Goal: Task Accomplishment & Management: Use online tool/utility

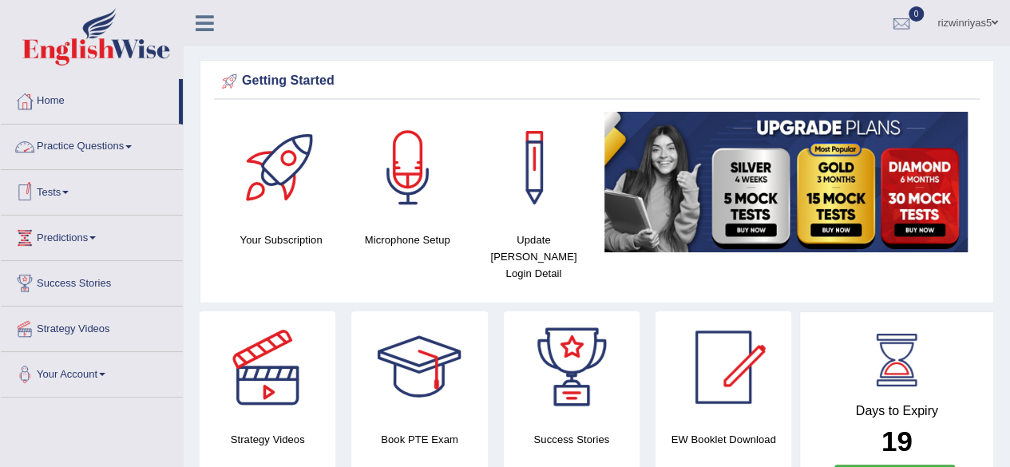
click at [104, 210] on li "Tests Take Practice Sectional Test Take Mock Test History" at bounding box center [92, 193] width 182 height 46
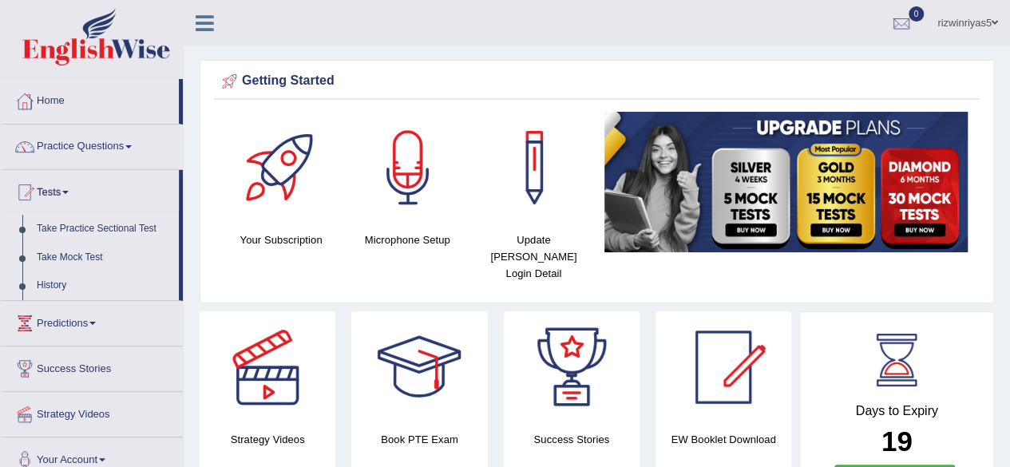
click at [117, 231] on link "Take Practice Sectional Test" at bounding box center [104, 229] width 149 height 29
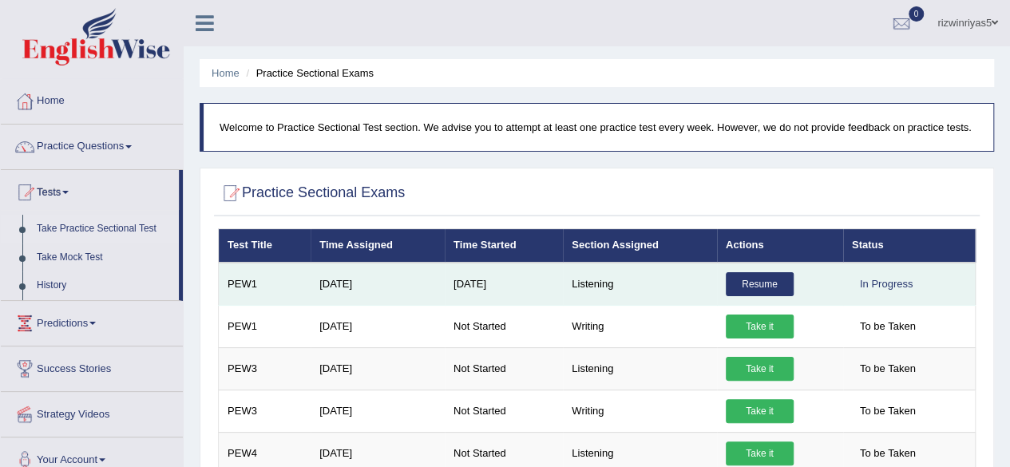
click at [776, 279] on link "Resume" at bounding box center [760, 284] width 68 height 24
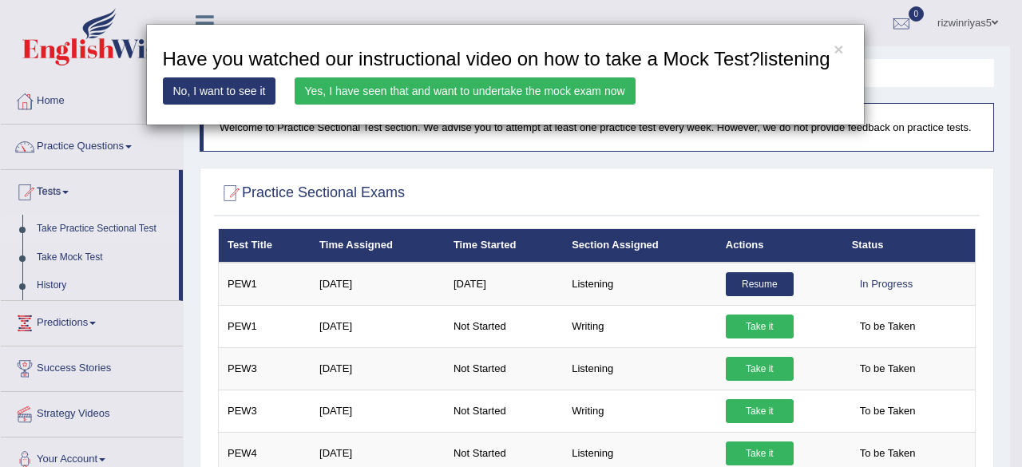
click at [571, 85] on link "Yes, I have seen that and want to undertake the mock exam now" at bounding box center [465, 90] width 341 height 27
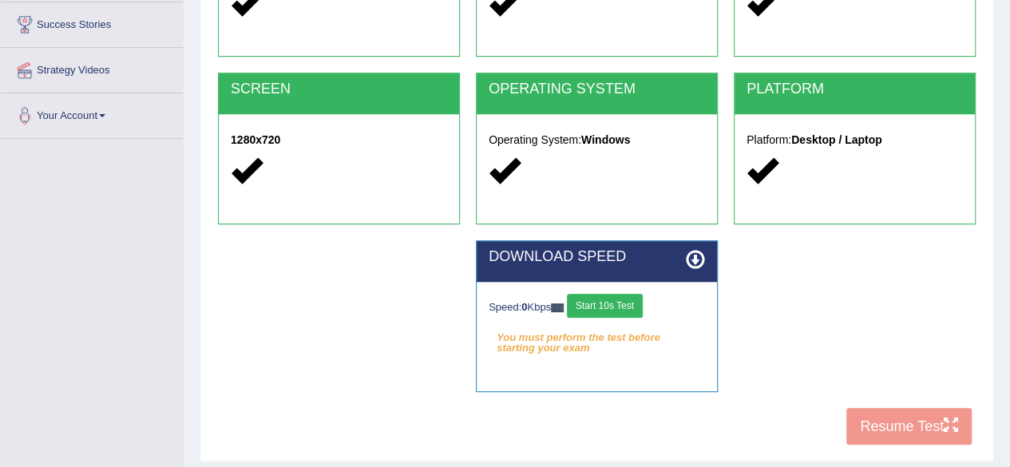
scroll to position [287, 0]
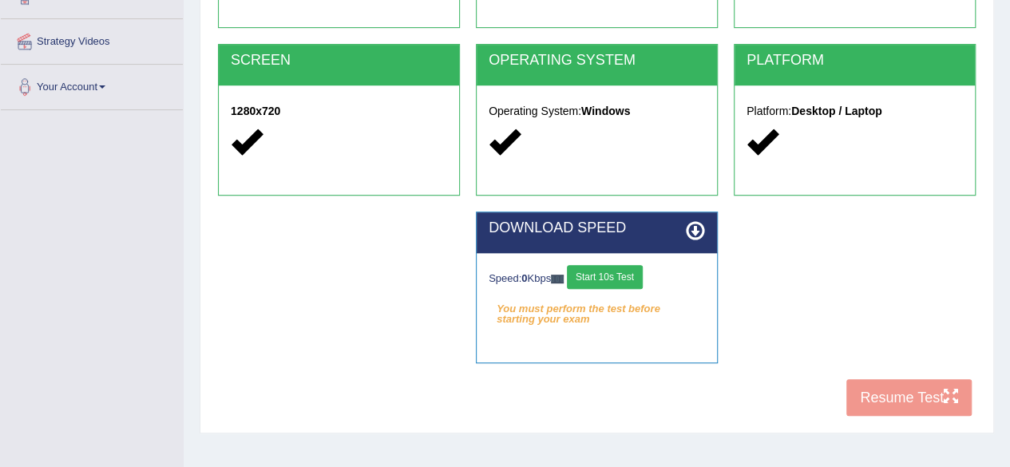
click at [639, 284] on button "Start 10s Test" at bounding box center [605, 277] width 76 height 24
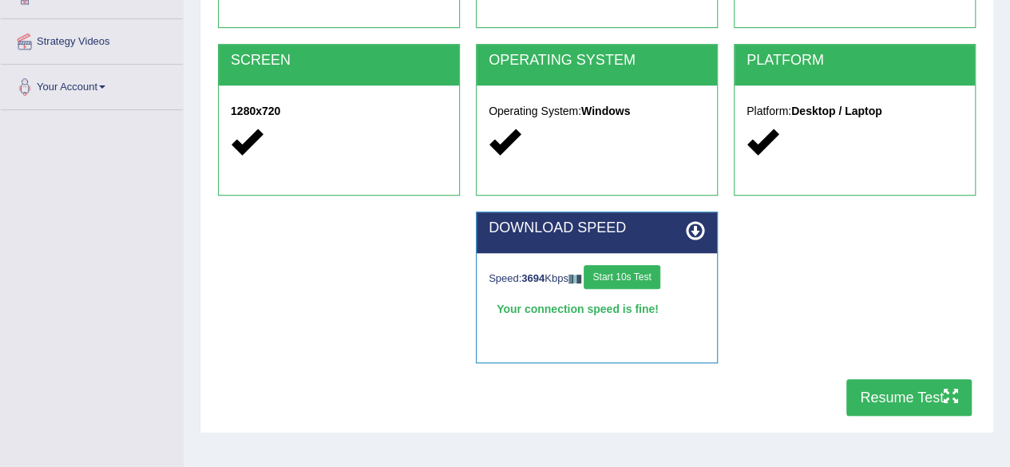
click at [940, 398] on button "Resume Test" at bounding box center [908, 397] width 125 height 37
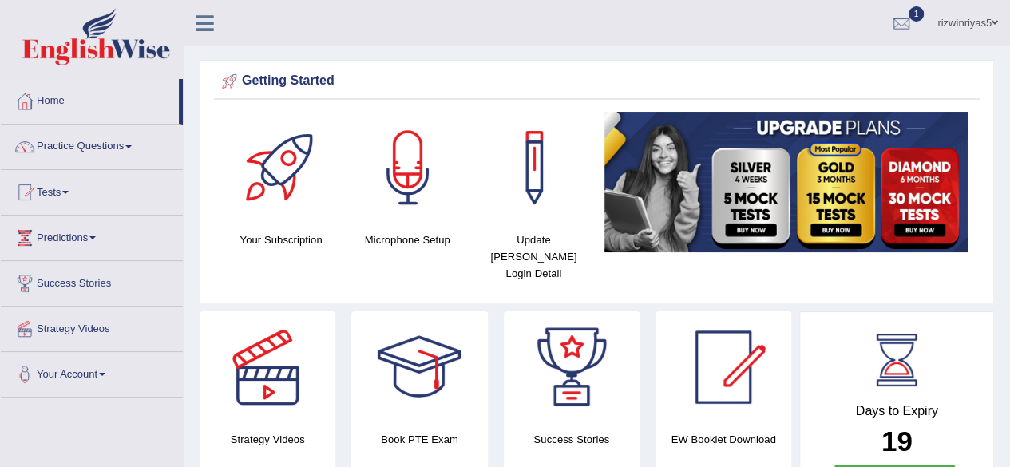
click at [901, 20] on div at bounding box center [901, 24] width 24 height 24
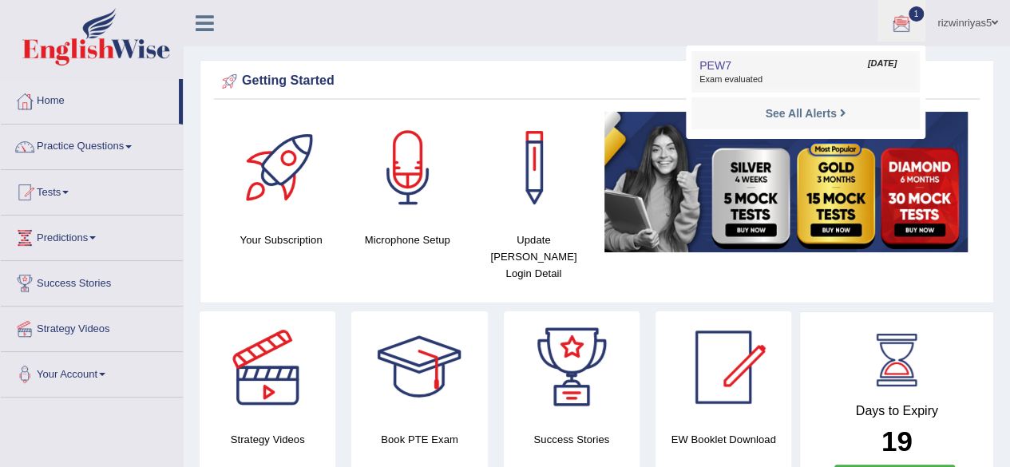
click at [807, 65] on link "PEW7 Oct 12, 2025 Exam evaluated" at bounding box center [805, 72] width 220 height 34
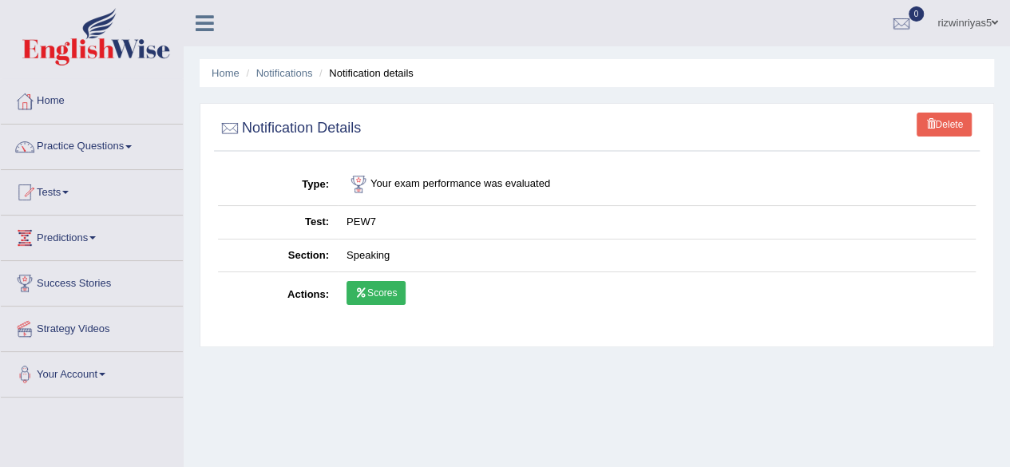
click at [378, 286] on link "Scores" at bounding box center [376, 293] width 59 height 24
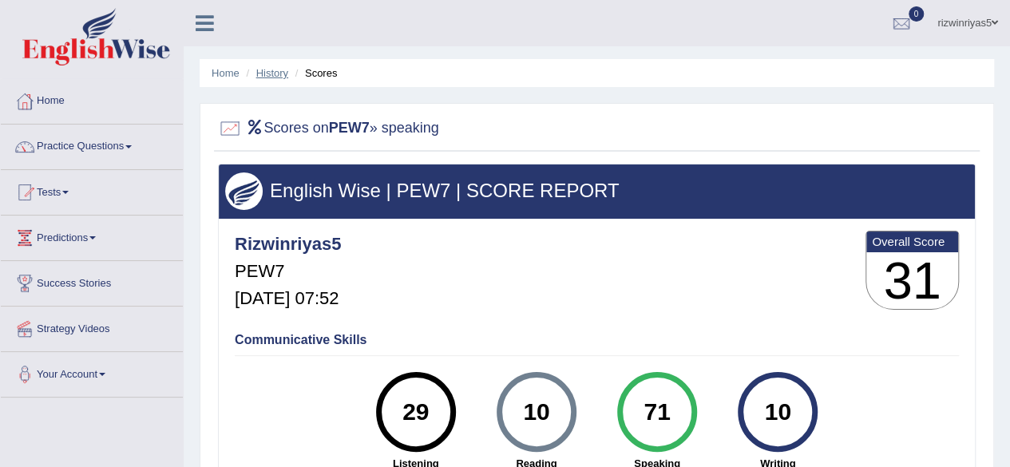
click at [268, 69] on link "History" at bounding box center [272, 73] width 32 height 12
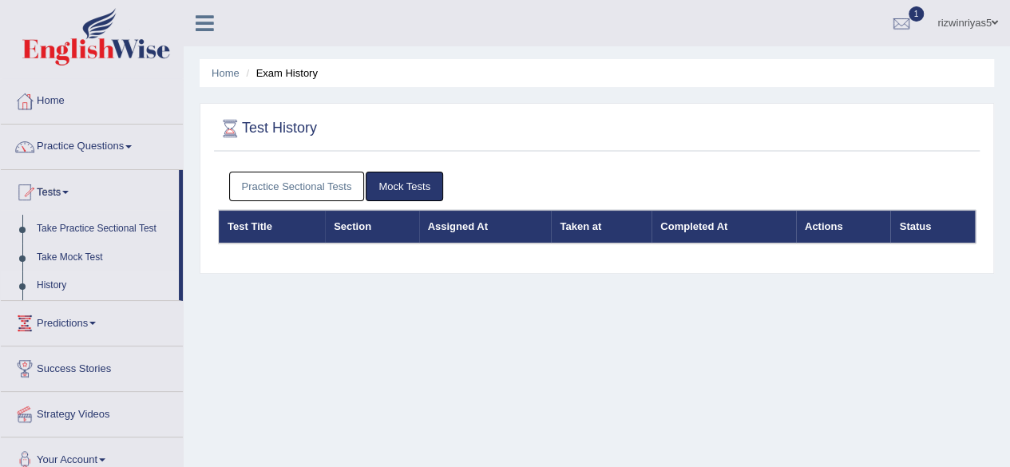
click at [314, 181] on link "Practice Sectional Tests" at bounding box center [297, 187] width 136 height 30
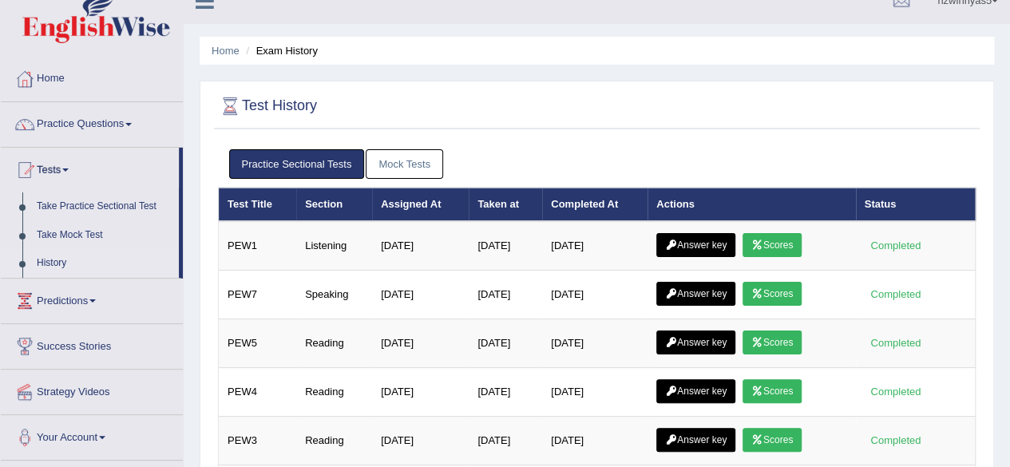
scroll to position [98, 0]
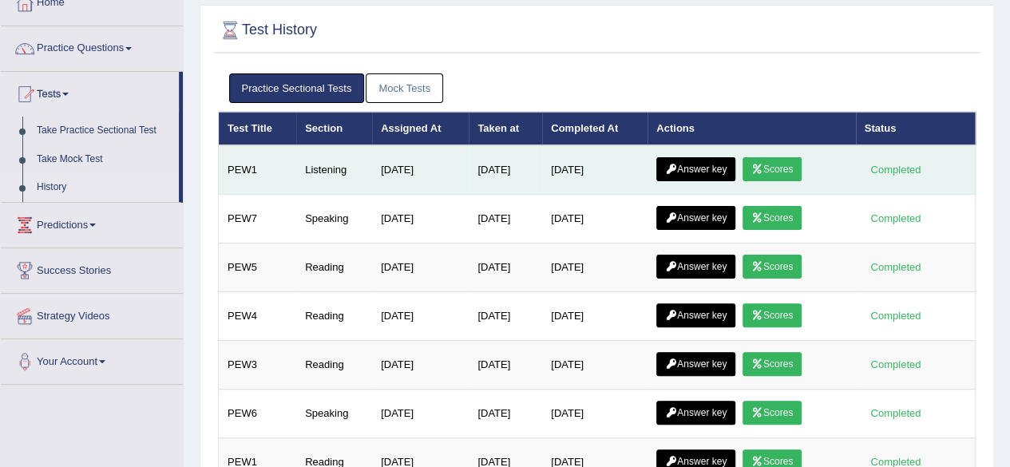
click at [711, 159] on link "Answer key" at bounding box center [695, 169] width 79 height 24
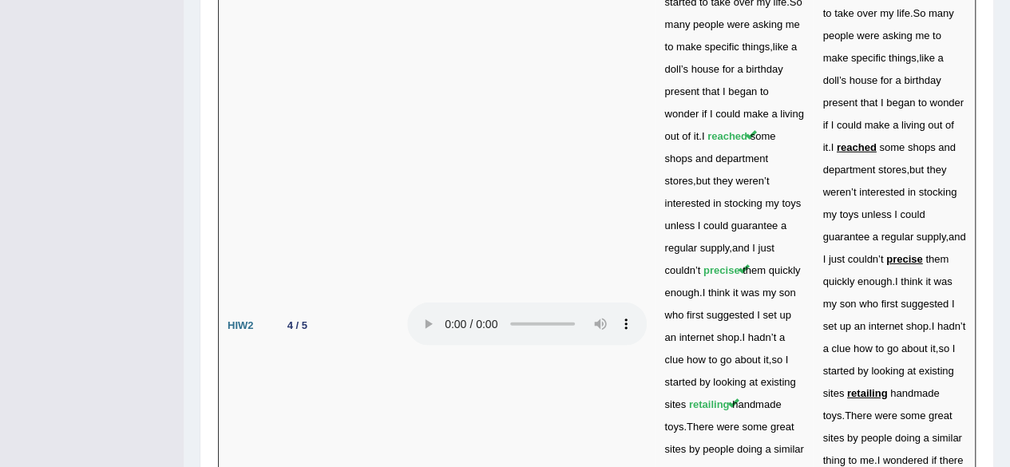
scroll to position [5529, 0]
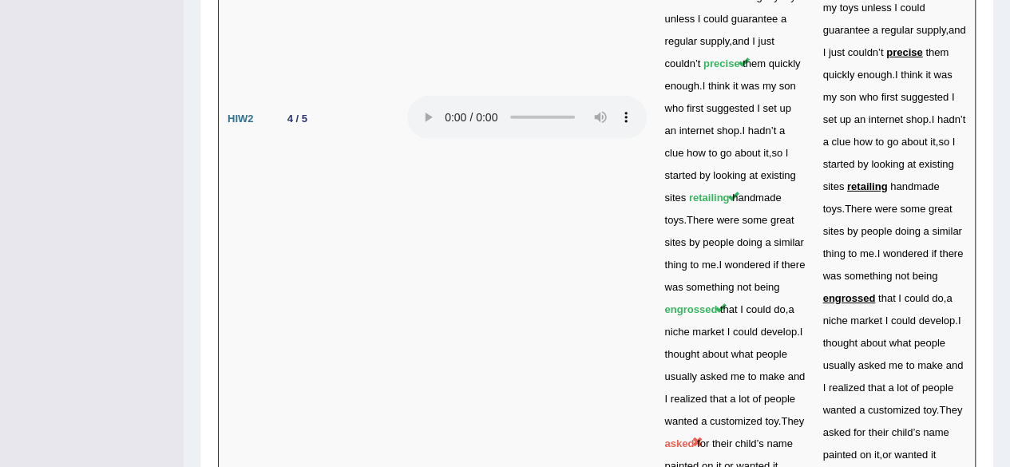
drag, startPoint x: 1021, startPoint y: 111, endPoint x: 1021, endPoint y: 465, distance: 353.7
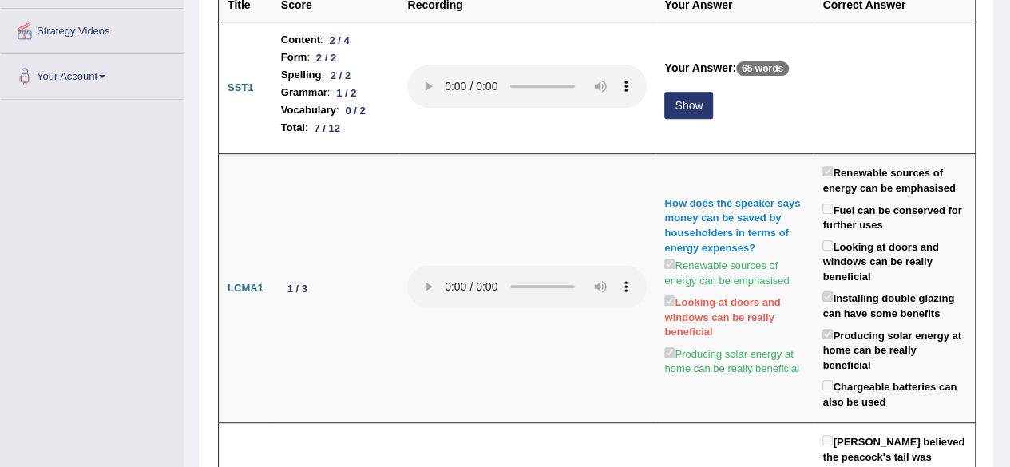
scroll to position [0, 0]
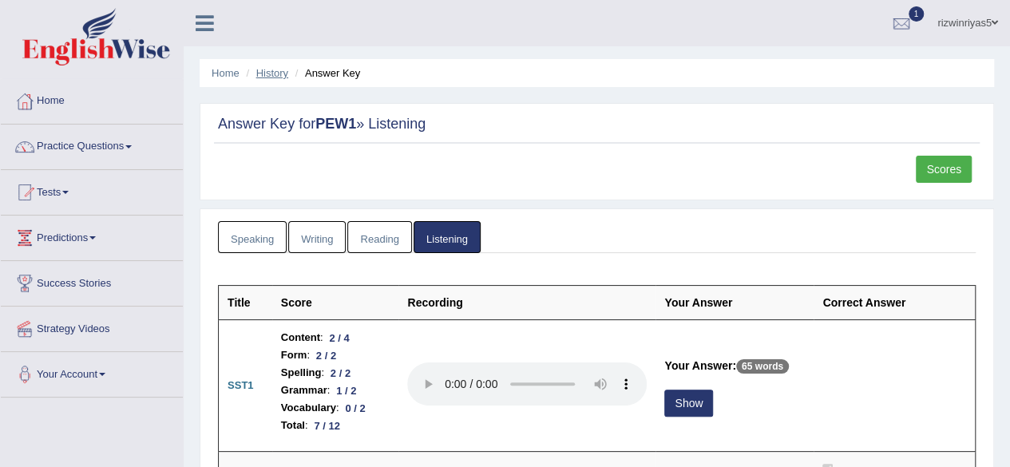
click at [270, 70] on link "History" at bounding box center [272, 73] width 32 height 12
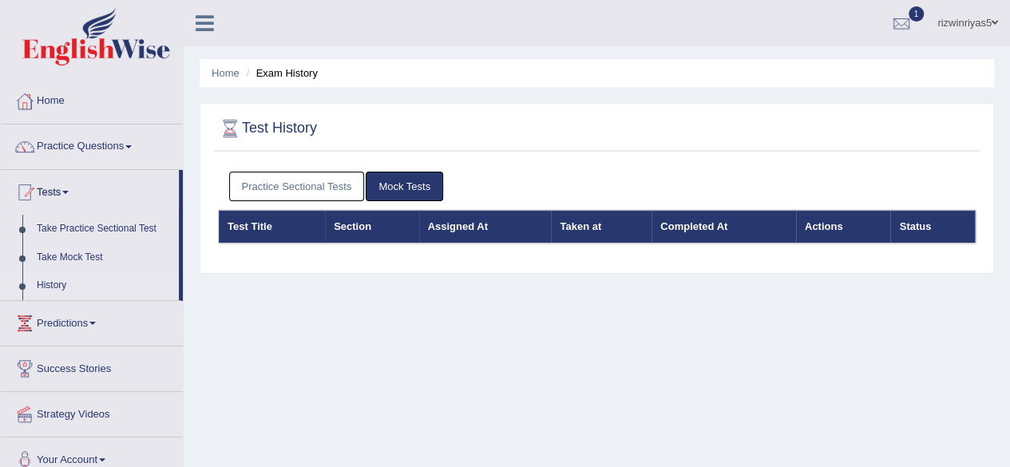
click at [315, 186] on link "Practice Sectional Tests" at bounding box center [297, 187] width 136 height 30
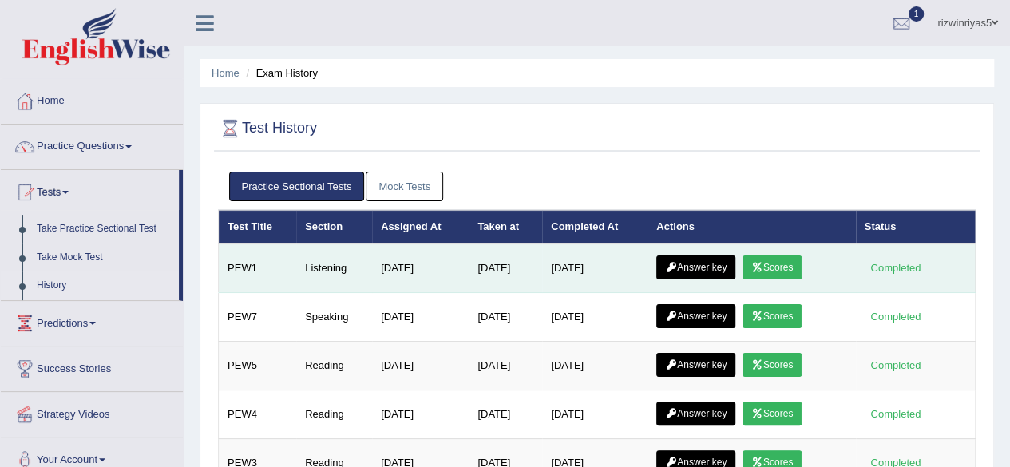
click at [778, 260] on link "Scores" at bounding box center [772, 268] width 59 height 24
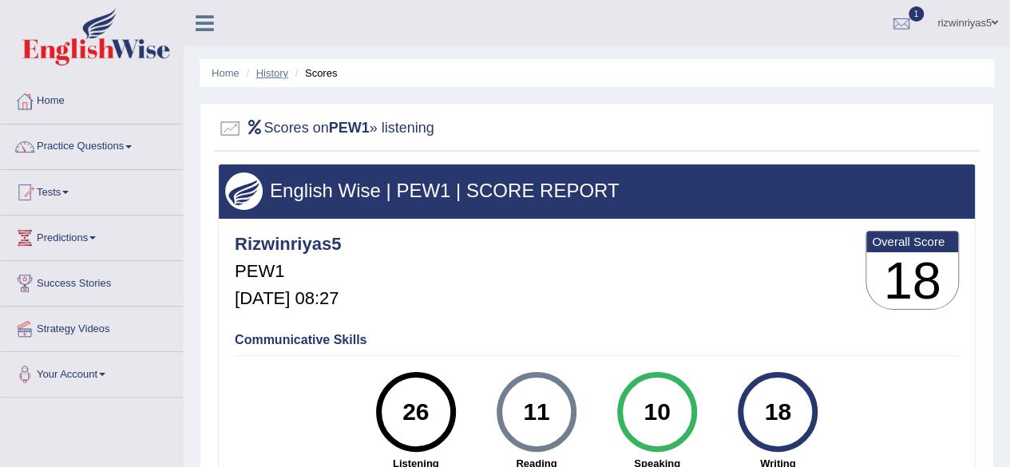
click at [283, 67] on link "History" at bounding box center [272, 73] width 32 height 12
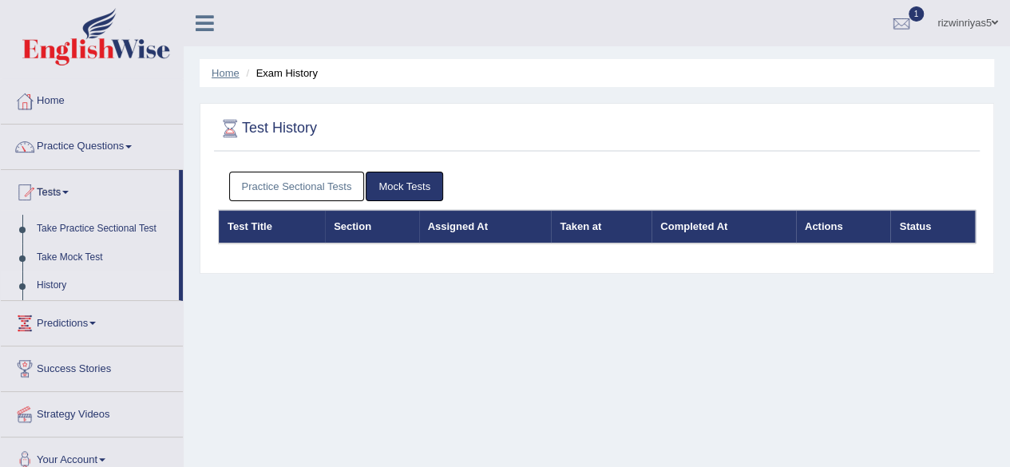
click at [230, 69] on link "Home" at bounding box center [226, 73] width 28 height 12
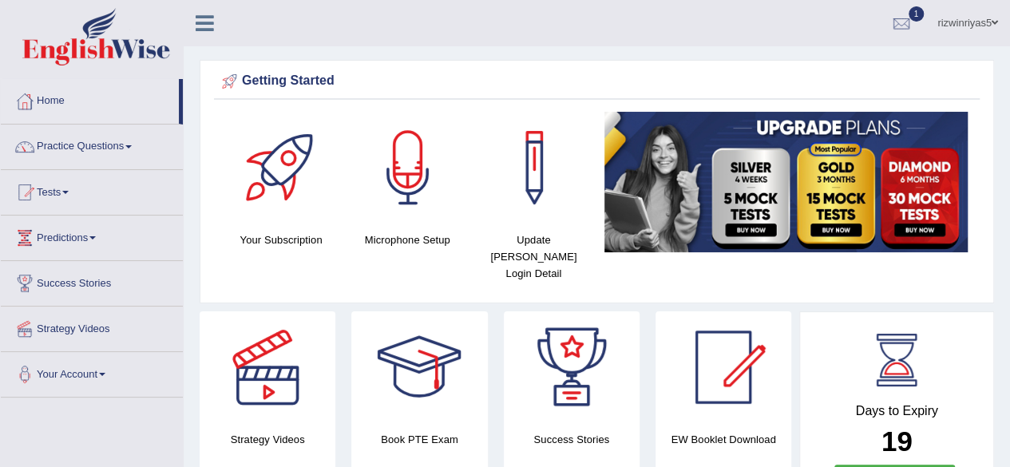
drag, startPoint x: 1021, startPoint y: 65, endPoint x: 1016, endPoint y: 50, distance: 15.1
click at [1010, 50] on html "Toggle navigation Home Practice Questions Speaking Practice Read Aloud Repeat S…" at bounding box center [505, 233] width 1010 height 467
click at [897, 20] on div at bounding box center [901, 24] width 24 height 24
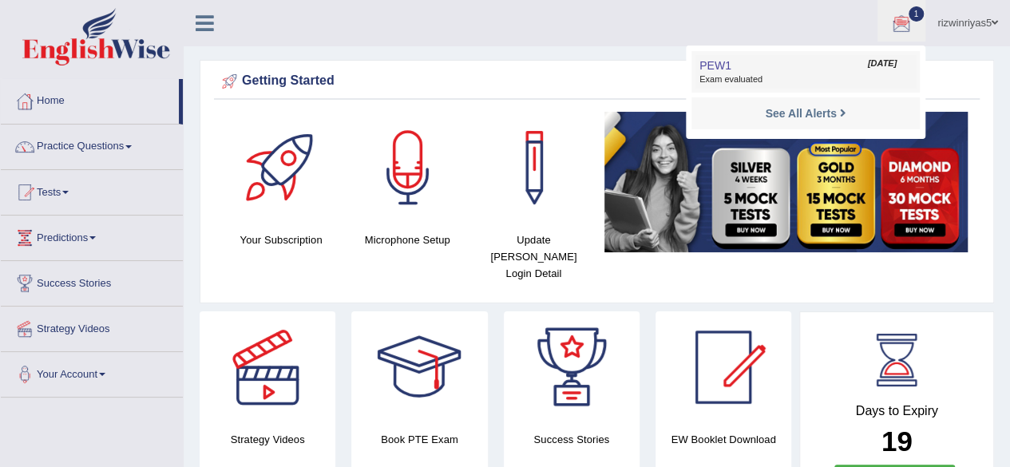
click at [795, 56] on link "PEW1 Oct 12, 2025 Exam evaluated" at bounding box center [805, 72] width 220 height 34
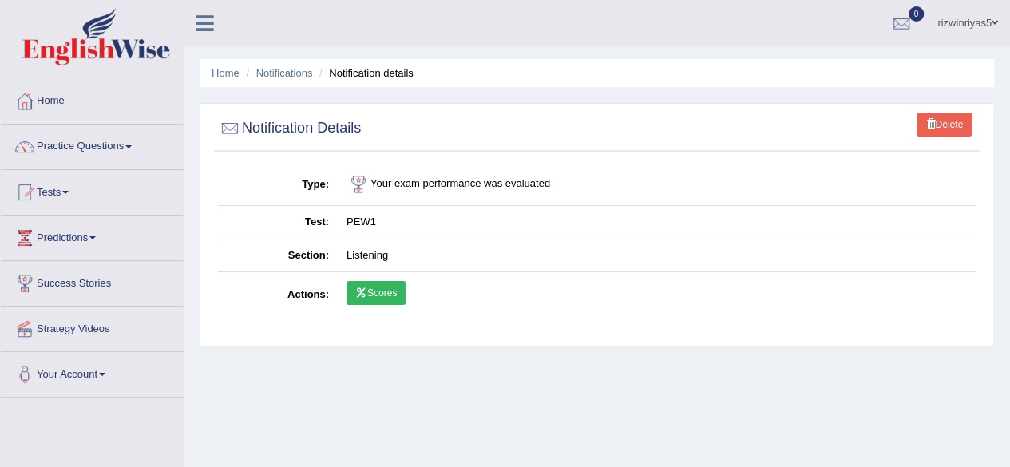
click at [370, 279] on td "Scores" at bounding box center [657, 295] width 638 height 46
click at [370, 297] on link "Scores" at bounding box center [376, 293] width 59 height 24
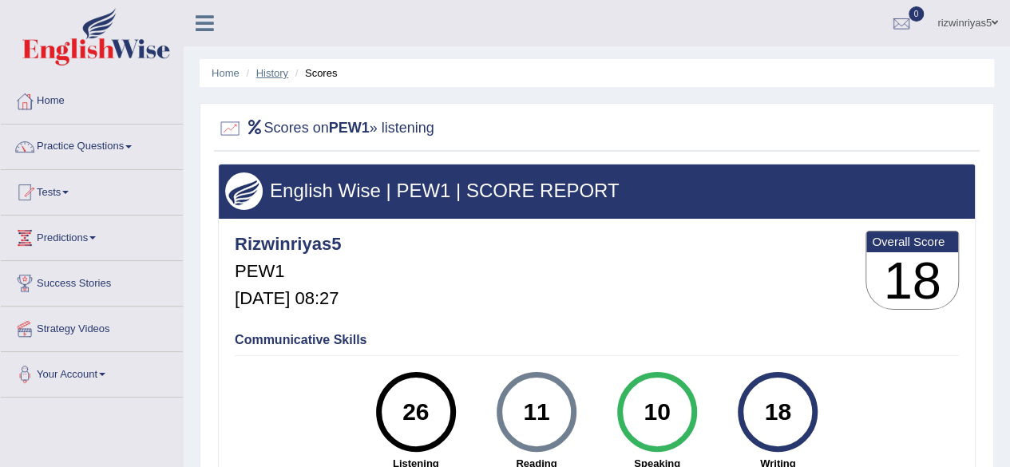
click at [275, 75] on link "History" at bounding box center [272, 73] width 32 height 12
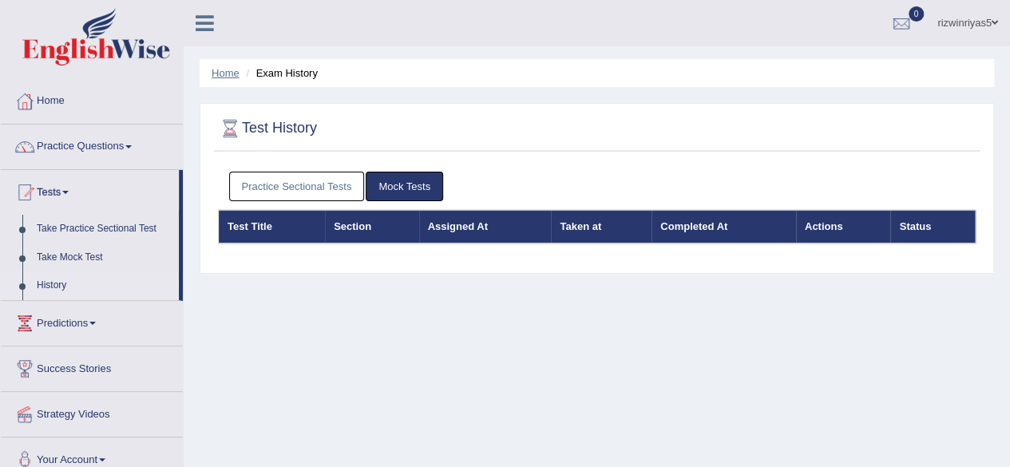
click at [235, 71] on link "Home" at bounding box center [226, 73] width 28 height 12
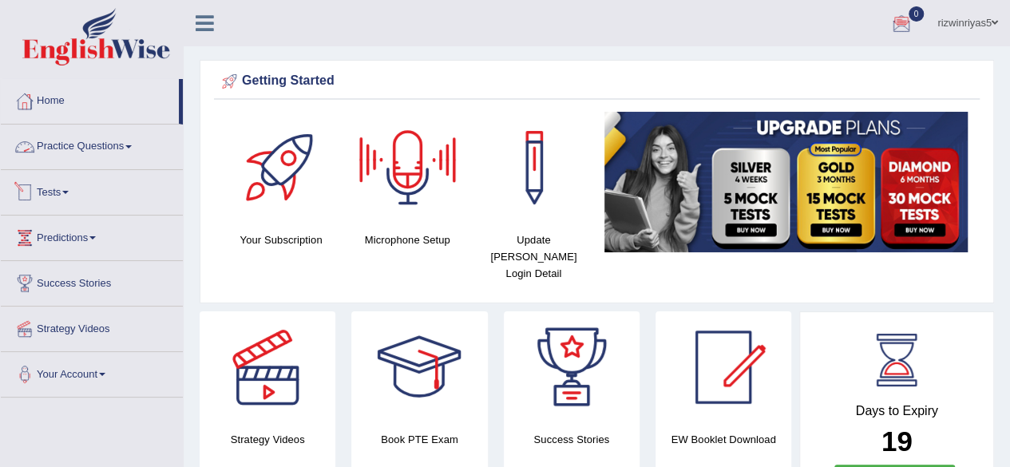
click at [94, 183] on link "Tests" at bounding box center [92, 190] width 182 height 40
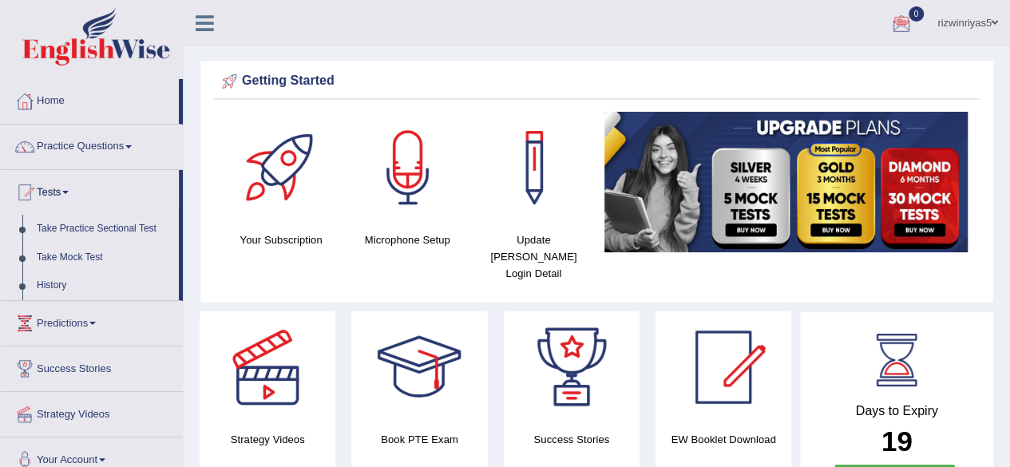
click at [83, 251] on link "Take Mock Test" at bounding box center [104, 258] width 149 height 29
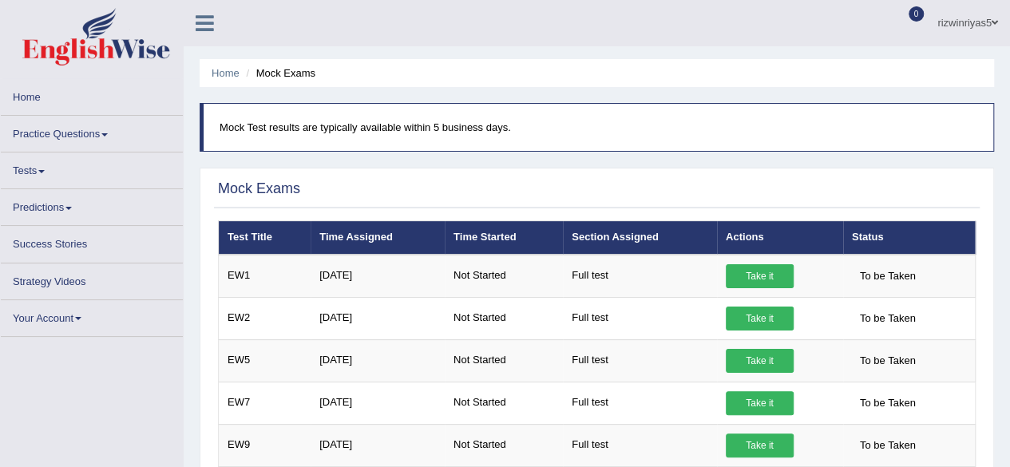
drag, startPoint x: 474, startPoint y: 175, endPoint x: 949, endPoint y: 133, distance: 476.9
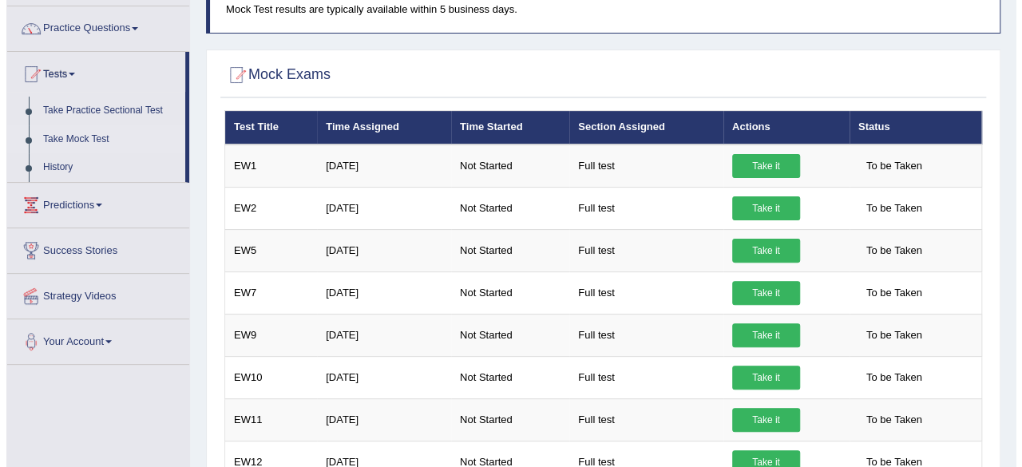
scroll to position [136, 0]
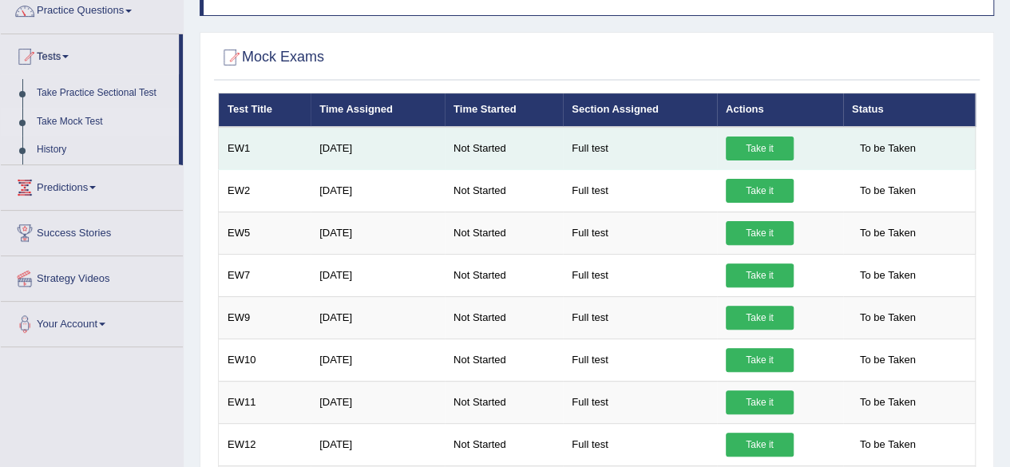
click at [774, 150] on link "Take it" at bounding box center [760, 149] width 68 height 24
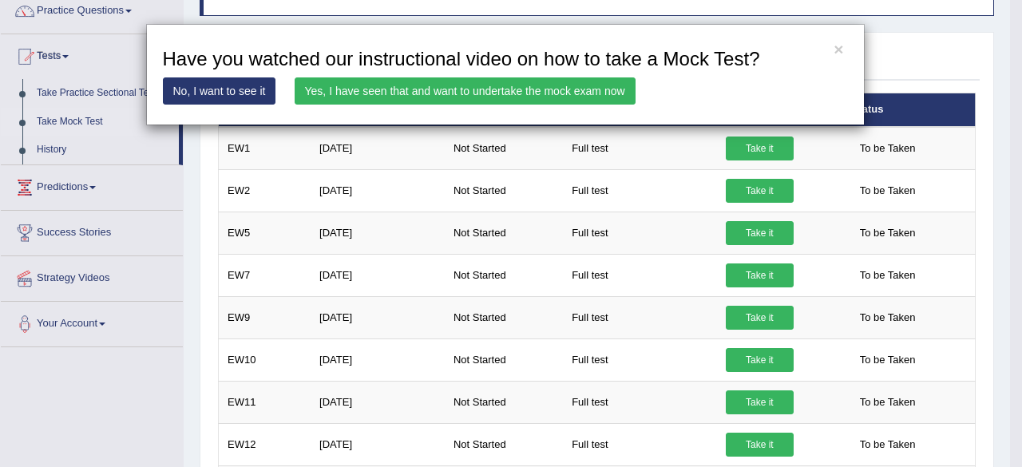
click at [594, 93] on link "Yes, I have seen that and want to undertake the mock exam now" at bounding box center [465, 90] width 341 height 27
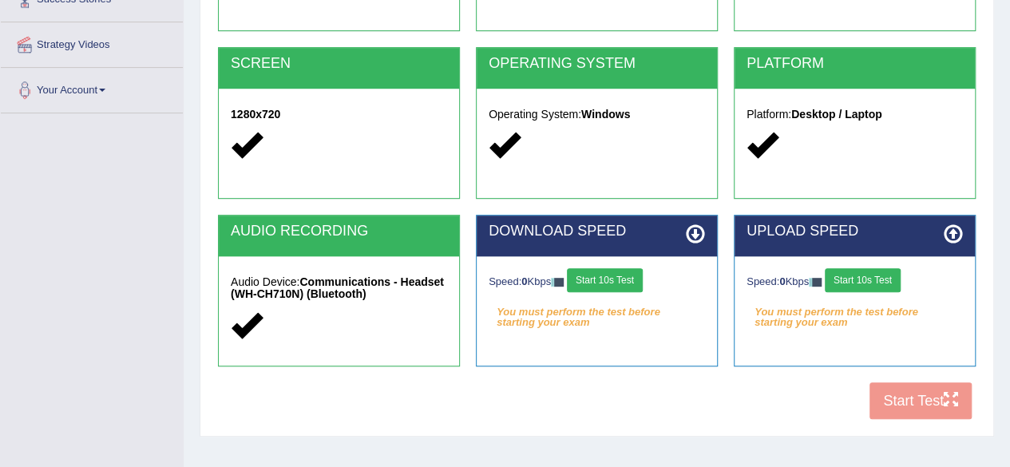
scroll to position [294, 0]
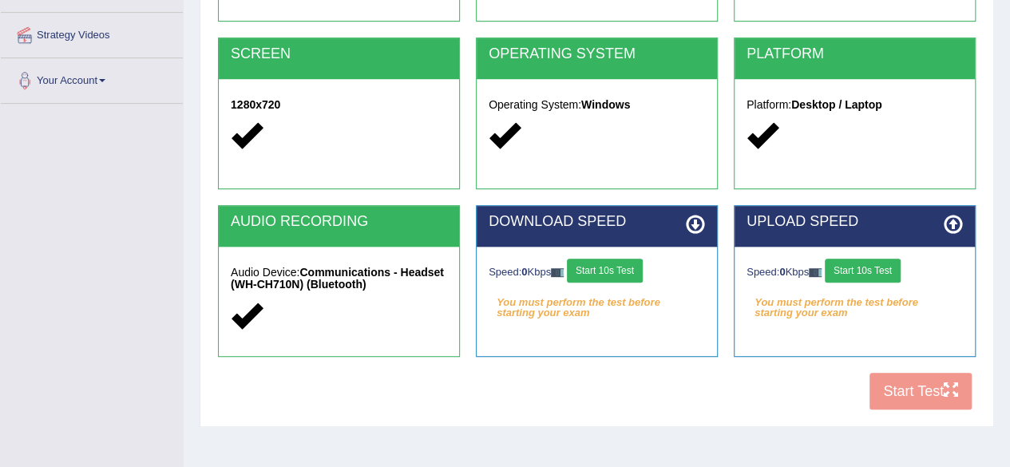
click at [640, 263] on button "Start 10s Test" at bounding box center [605, 271] width 76 height 24
click at [851, 263] on button "Start 10s Test" at bounding box center [863, 271] width 76 height 24
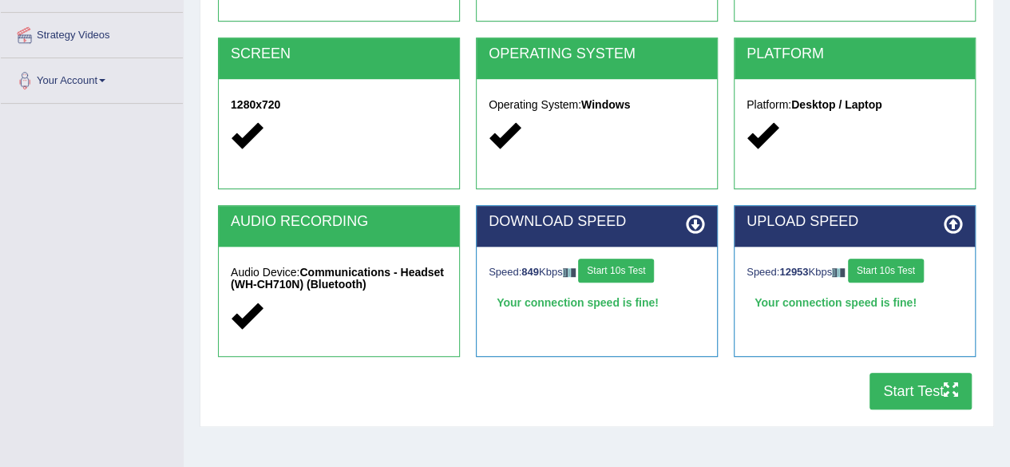
click at [941, 400] on button "Start Test" at bounding box center [920, 391] width 102 height 37
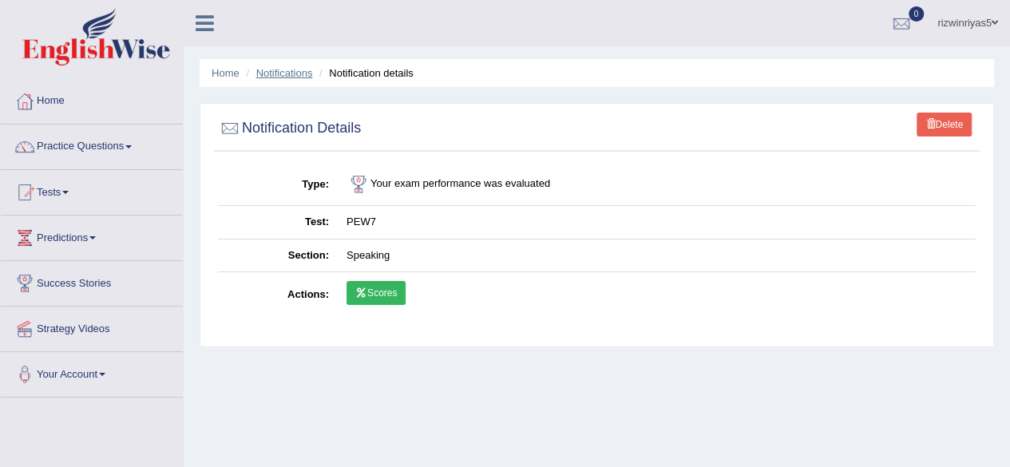
drag, startPoint x: 0, startPoint y: 0, endPoint x: 301, endPoint y: 66, distance: 308.2
click at [301, 67] on link "Notifications" at bounding box center [284, 73] width 57 height 12
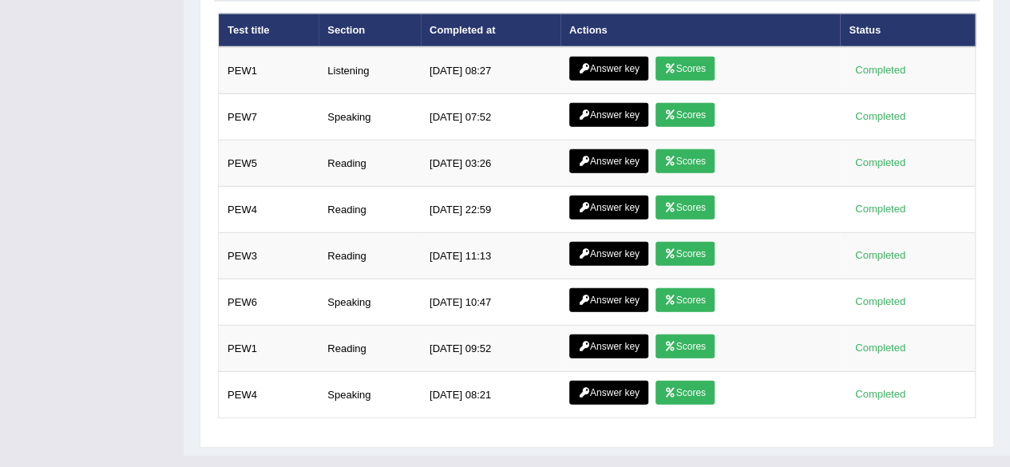
scroll to position [2124, 0]
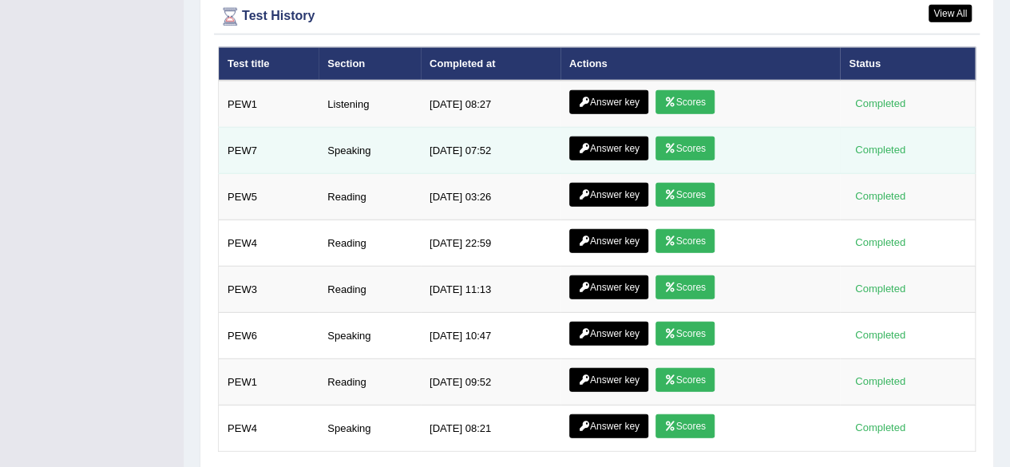
click at [691, 137] on link "Scores" at bounding box center [685, 149] width 59 height 24
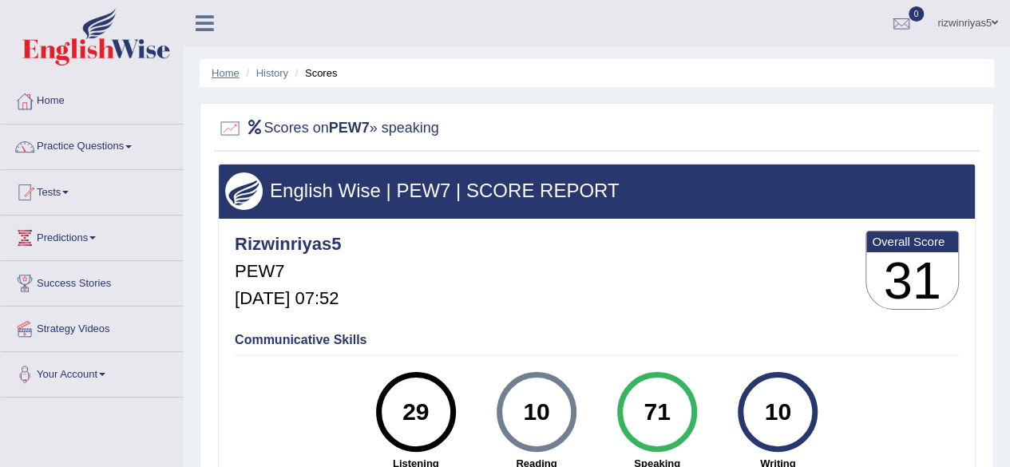
click at [236, 73] on link "Home" at bounding box center [226, 73] width 28 height 12
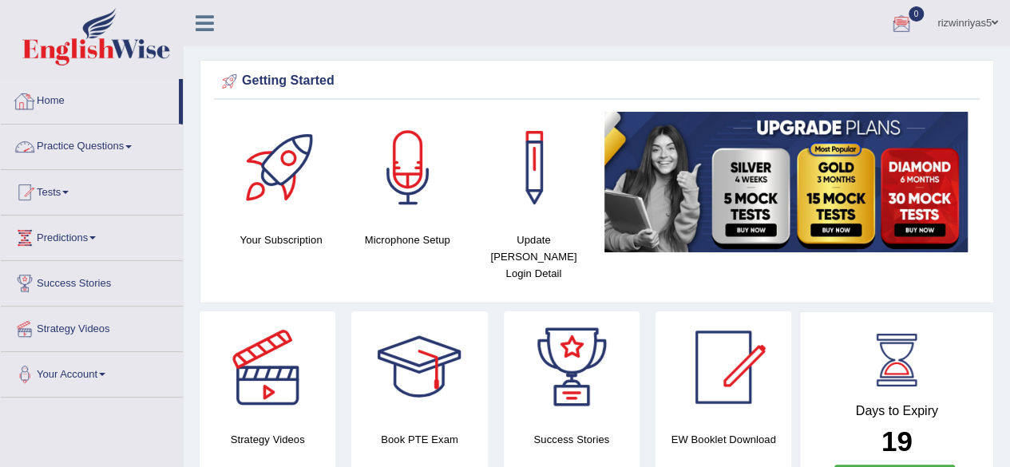
click at [127, 140] on link "Practice Questions" at bounding box center [92, 145] width 182 height 40
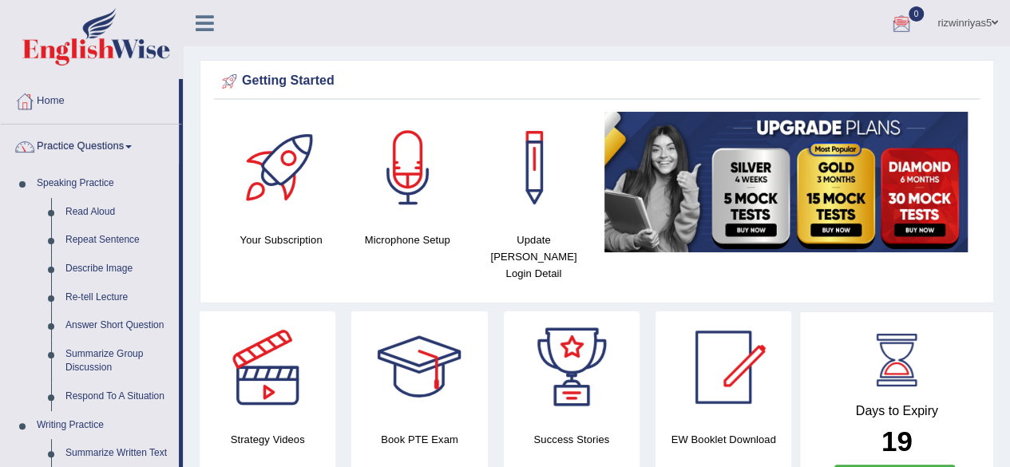
click at [127, 140] on link "Practice Questions" at bounding box center [90, 145] width 178 height 40
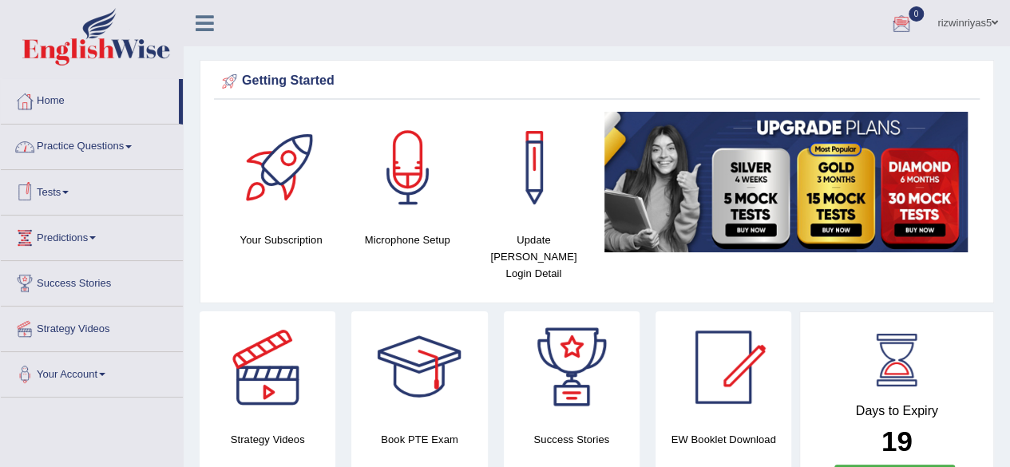
click at [97, 188] on link "Tests" at bounding box center [92, 190] width 182 height 40
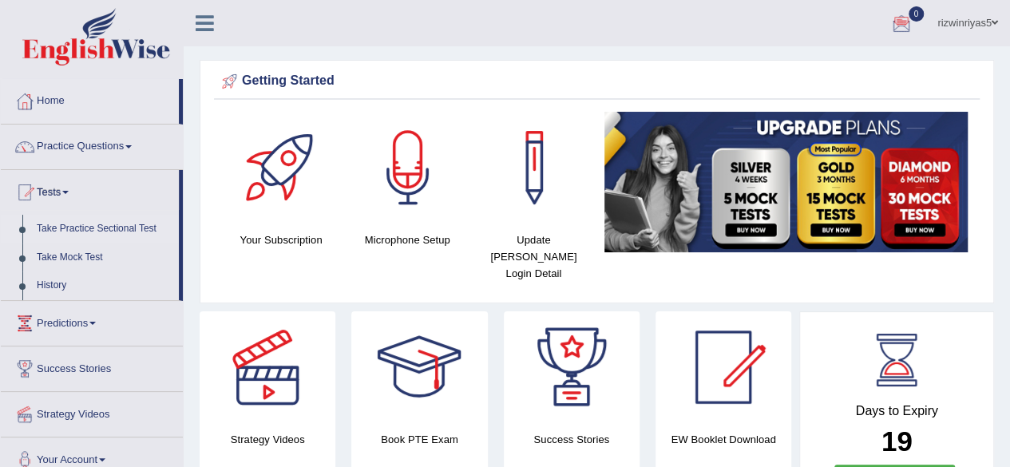
click at [115, 224] on link "Take Practice Sectional Test" at bounding box center [104, 229] width 149 height 29
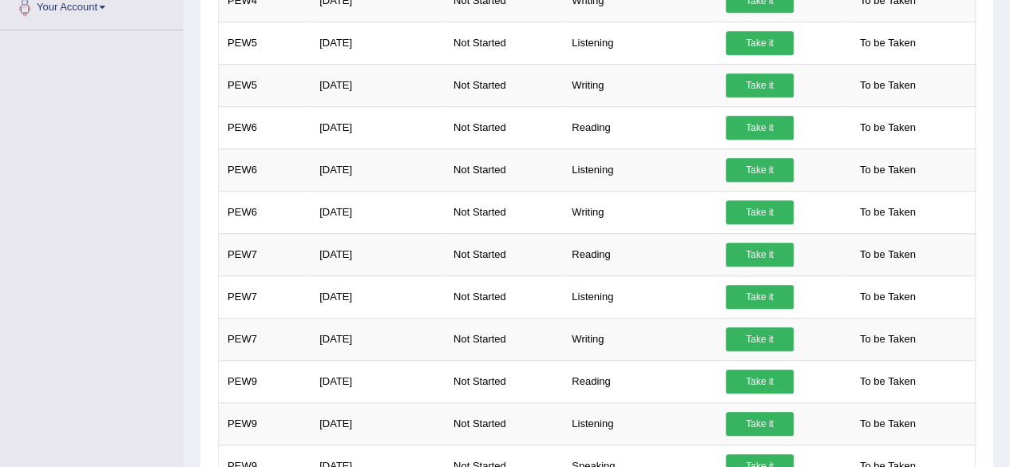
scroll to position [597, 0]
